Goal: Find specific page/section

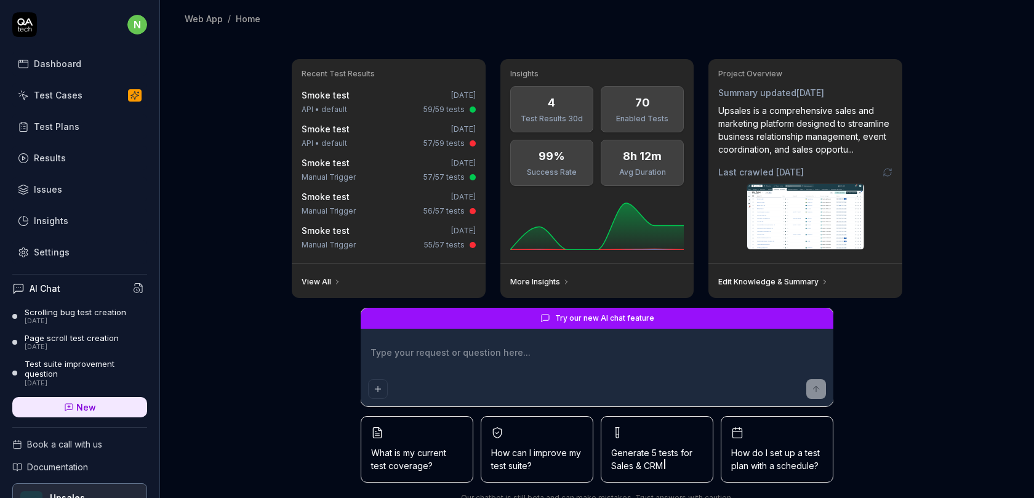
click at [70, 126] on div "Test Plans" at bounding box center [57, 126] width 46 height 13
type textarea "*"
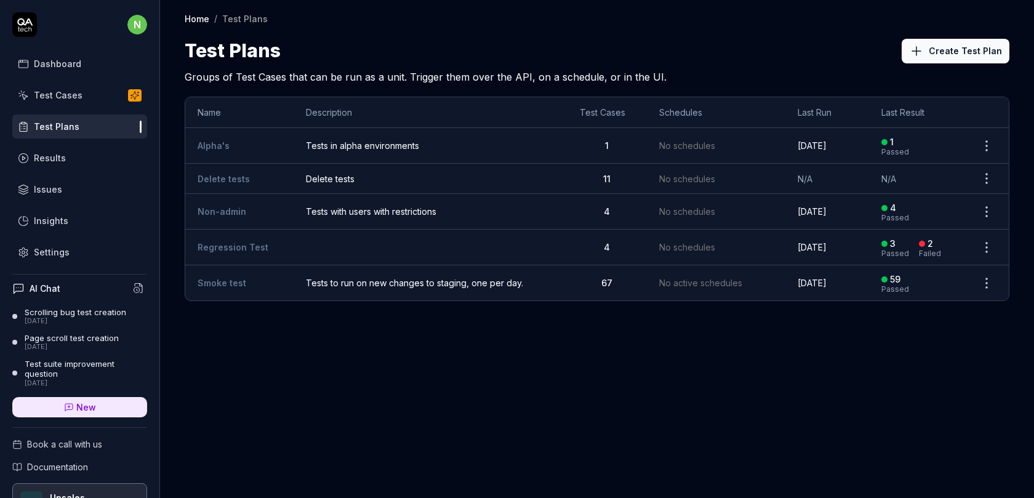
click at [74, 100] on div "Test Cases" at bounding box center [58, 95] width 49 height 13
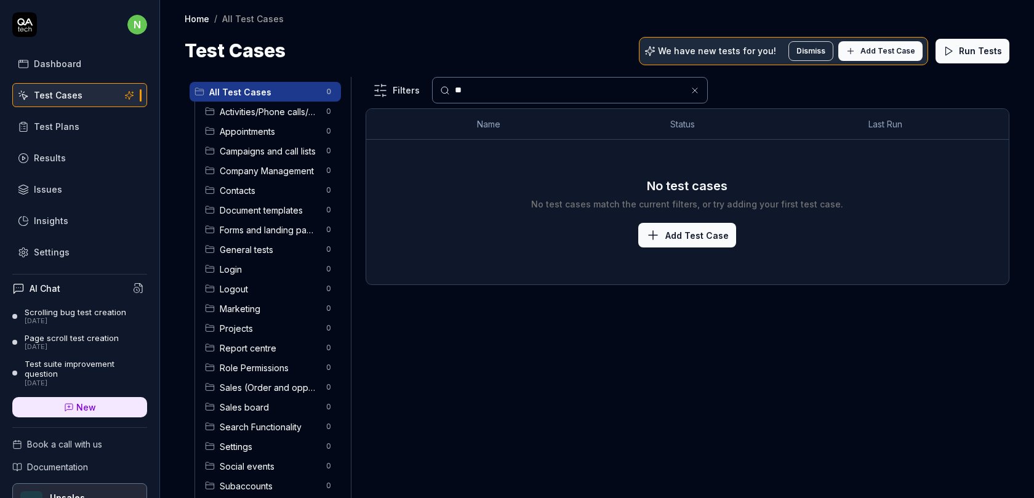
type input "*"
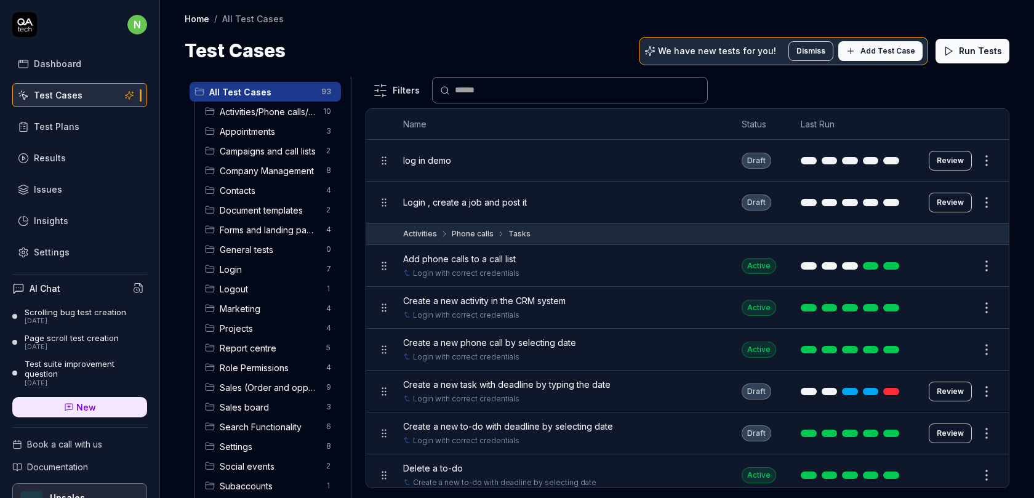
click at [495, 53] on div "Test Cases We have new tests for you! Dismiss Add Test Case Run Tests" at bounding box center [597, 51] width 824 height 28
